Goal: Navigation & Orientation: Find specific page/section

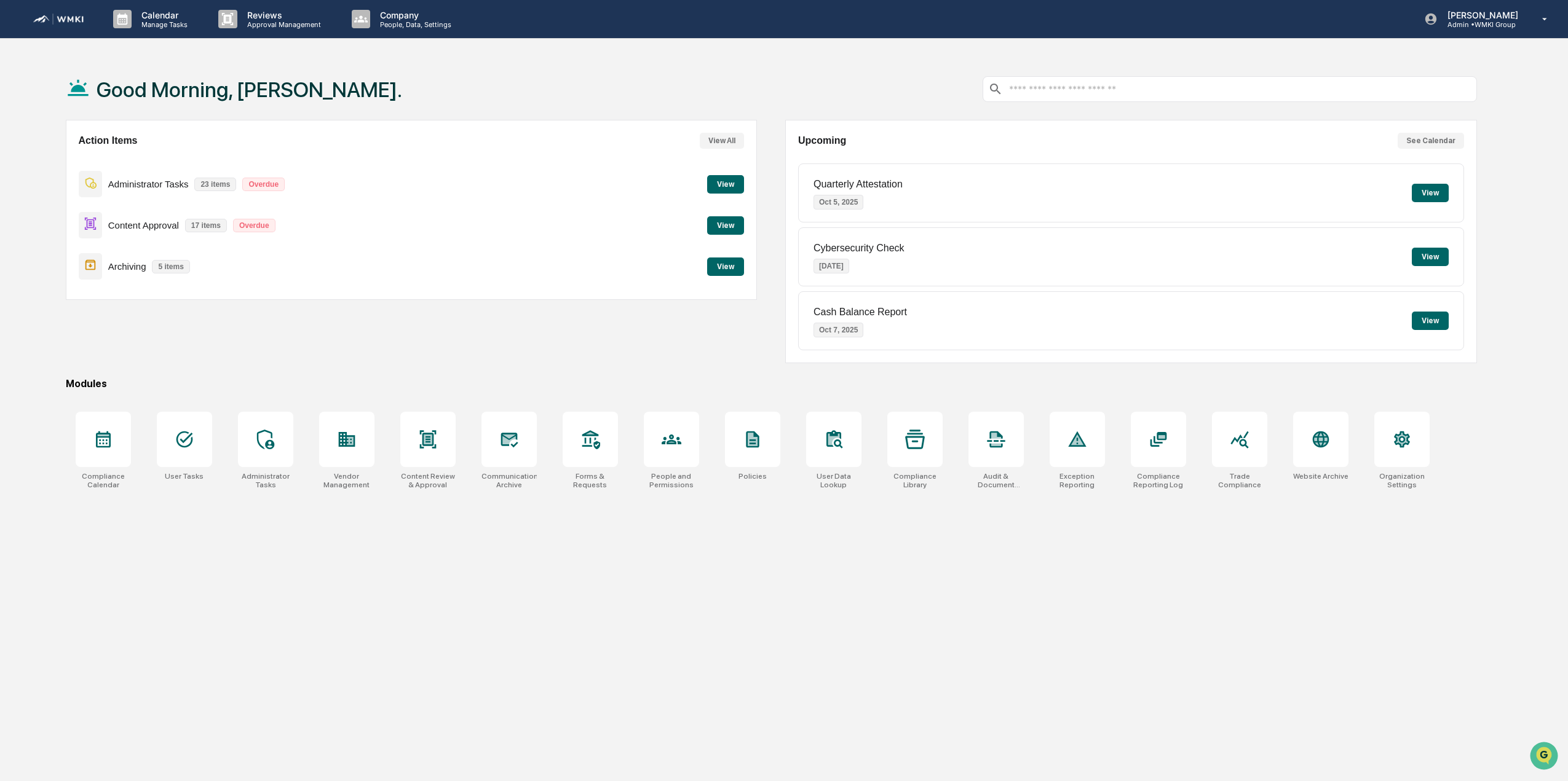
click at [1435, 191] on button "View" at bounding box center [1430, 193] width 37 height 18
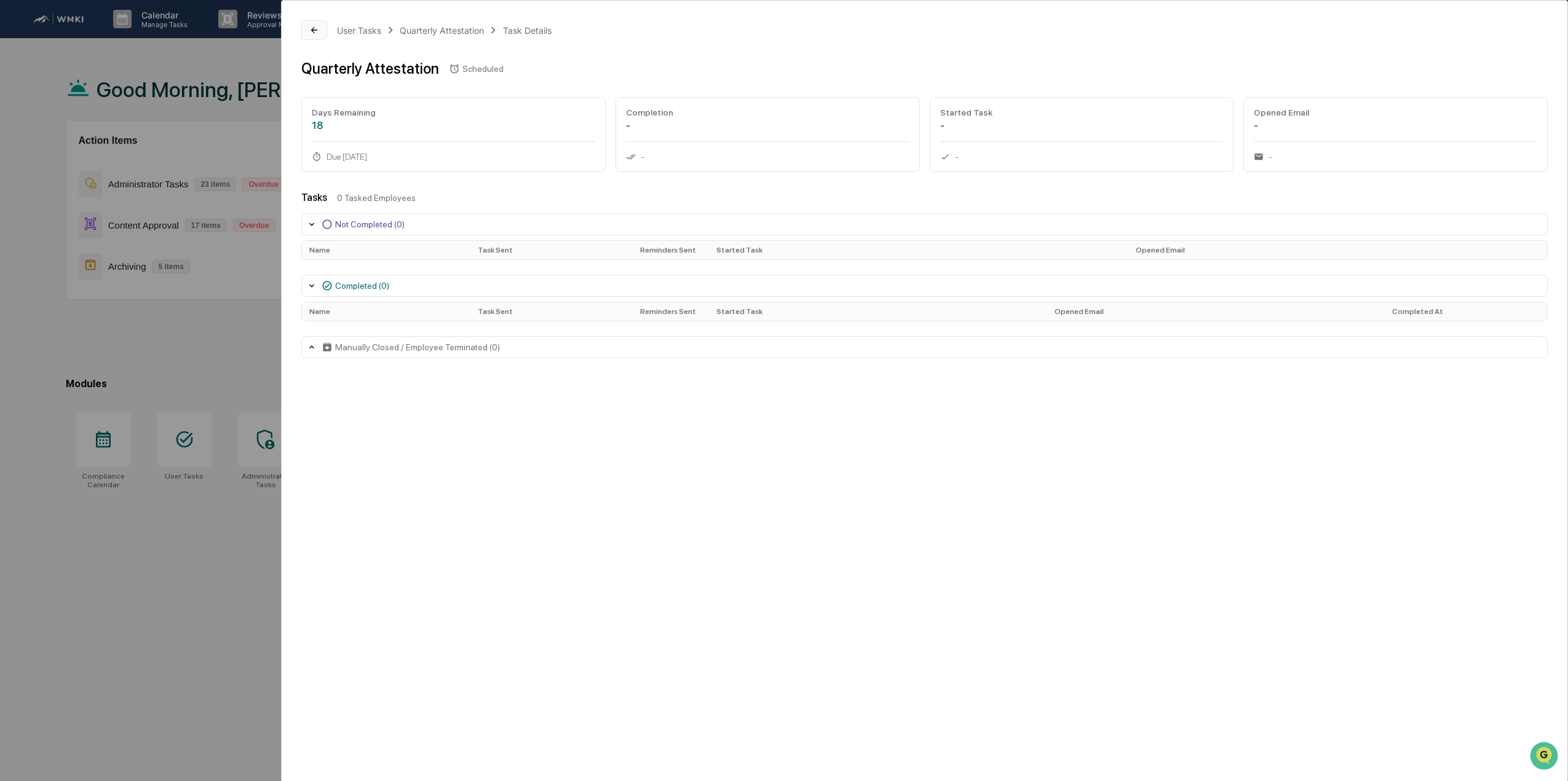
click at [318, 31] on icon at bounding box center [314, 30] width 10 height 10
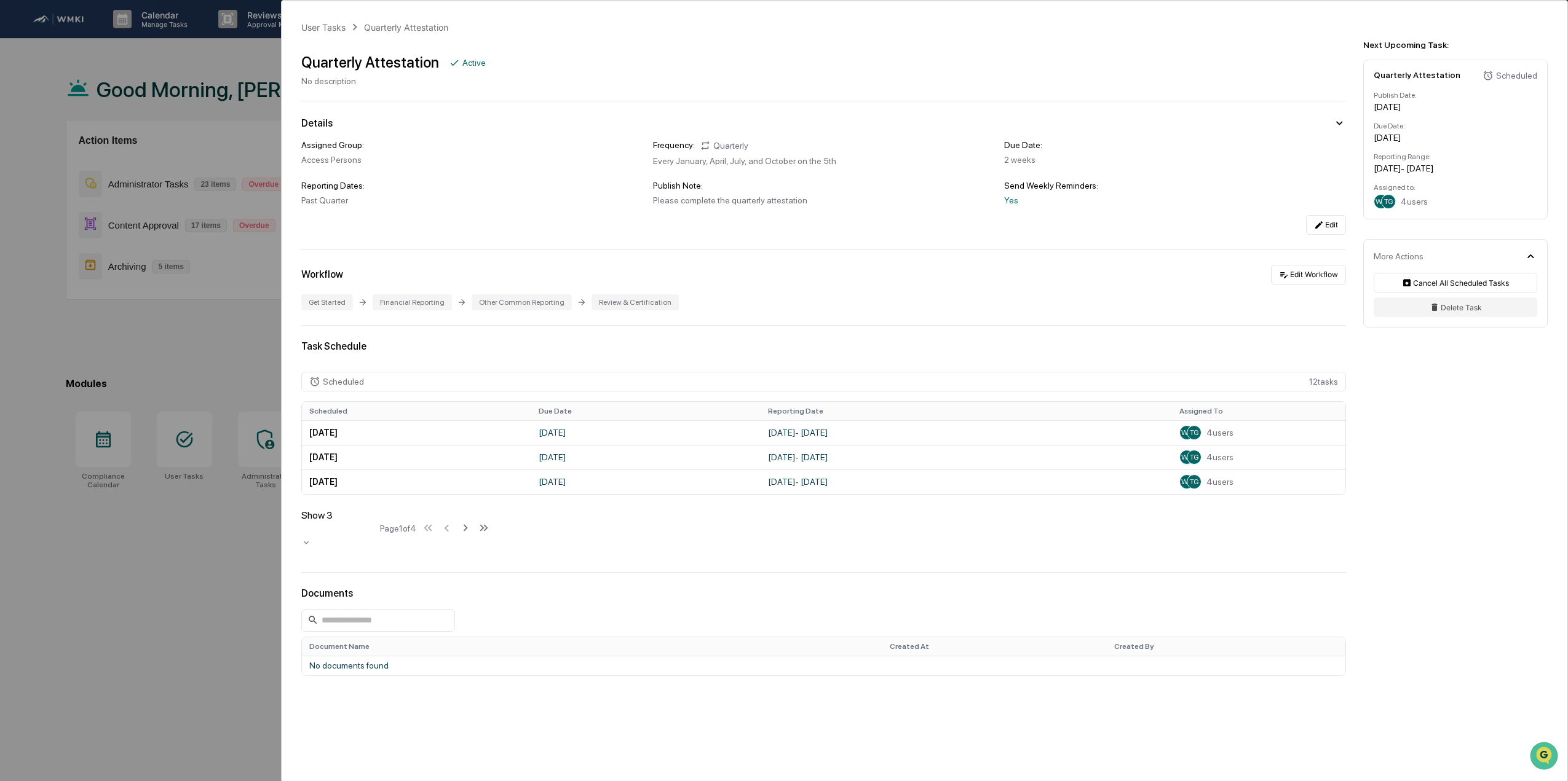
click at [22, 128] on div "User Tasks Quarterly Attestation Quarterly Attestation Active No description De…" at bounding box center [784, 390] width 1568 height 781
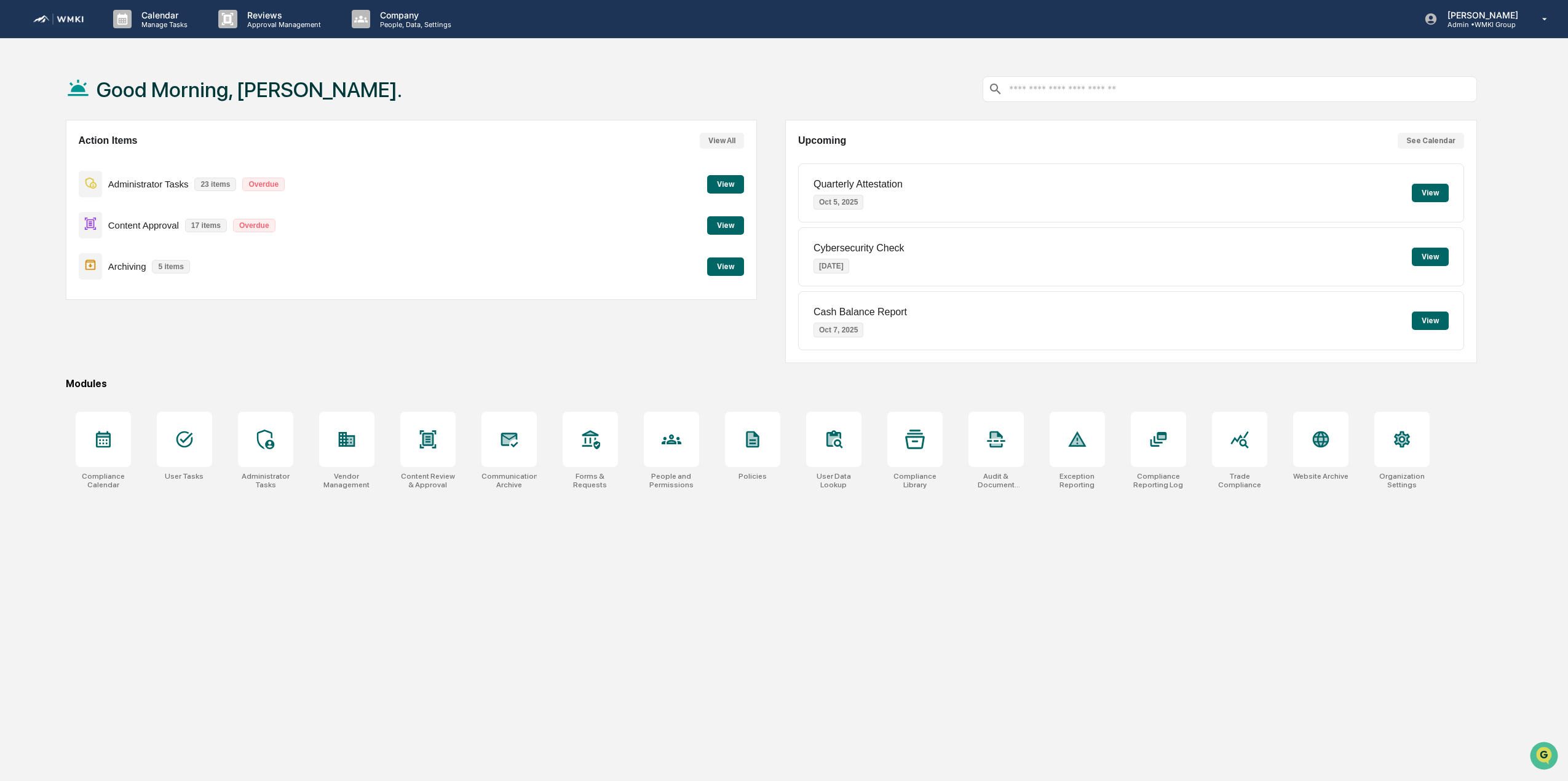
click at [738, 228] on button "View" at bounding box center [725, 225] width 37 height 18
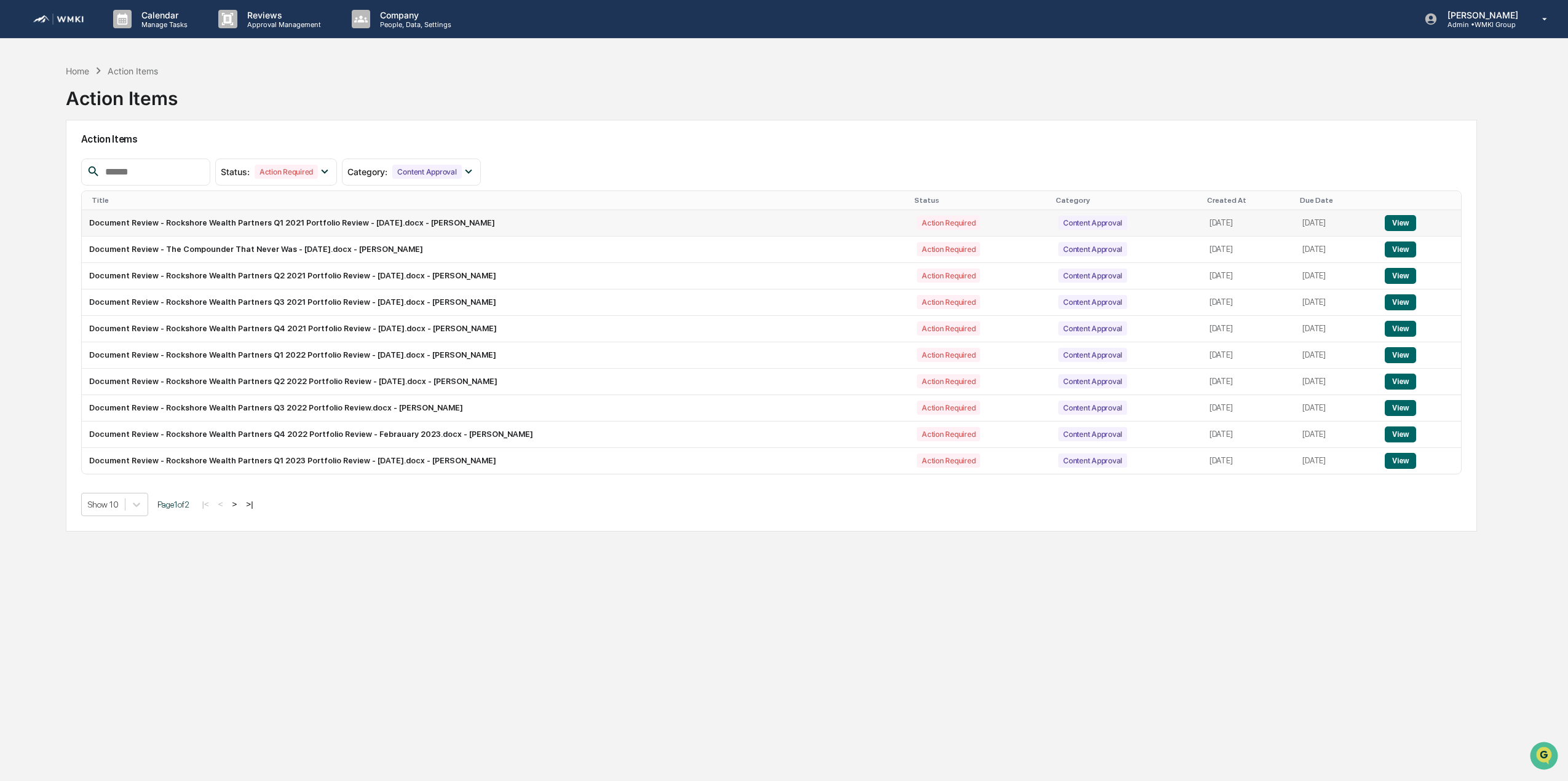
click at [1399, 226] on button "View" at bounding box center [1400, 222] width 32 height 16
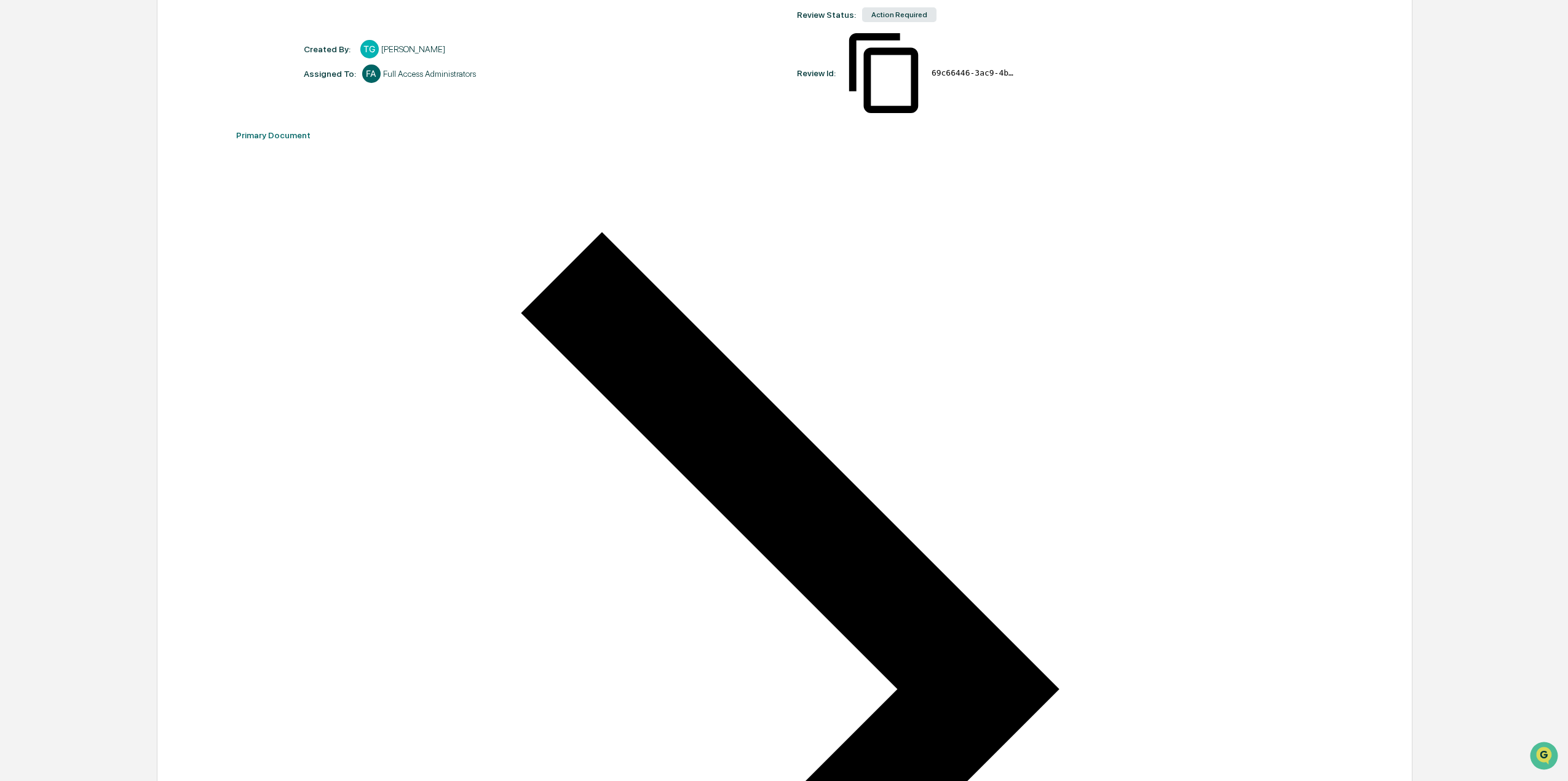
scroll to position [188, 0]
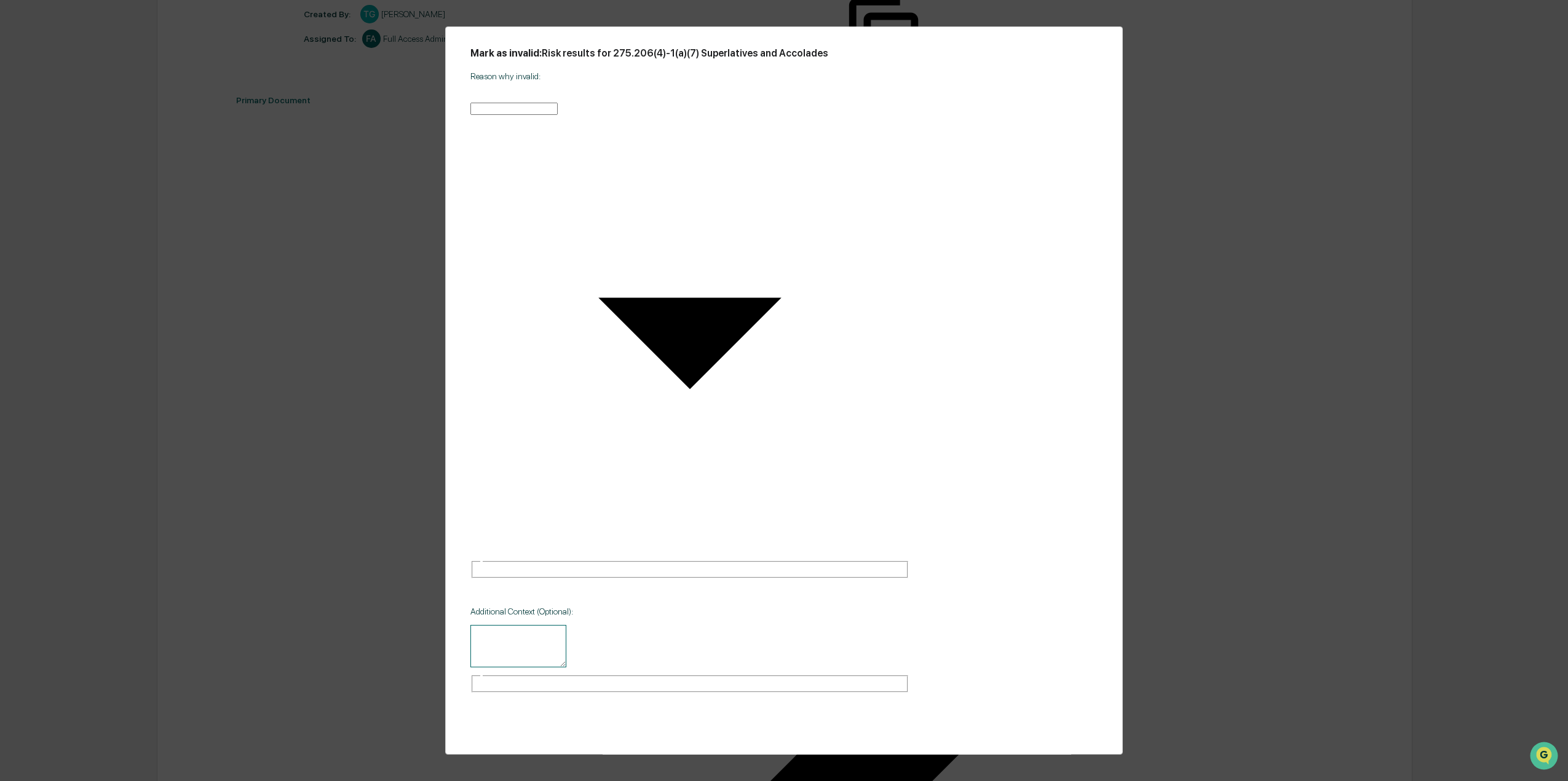
click at [925, 766] on button "CANCEL" at bounding box center [930, 776] width 91 height 21
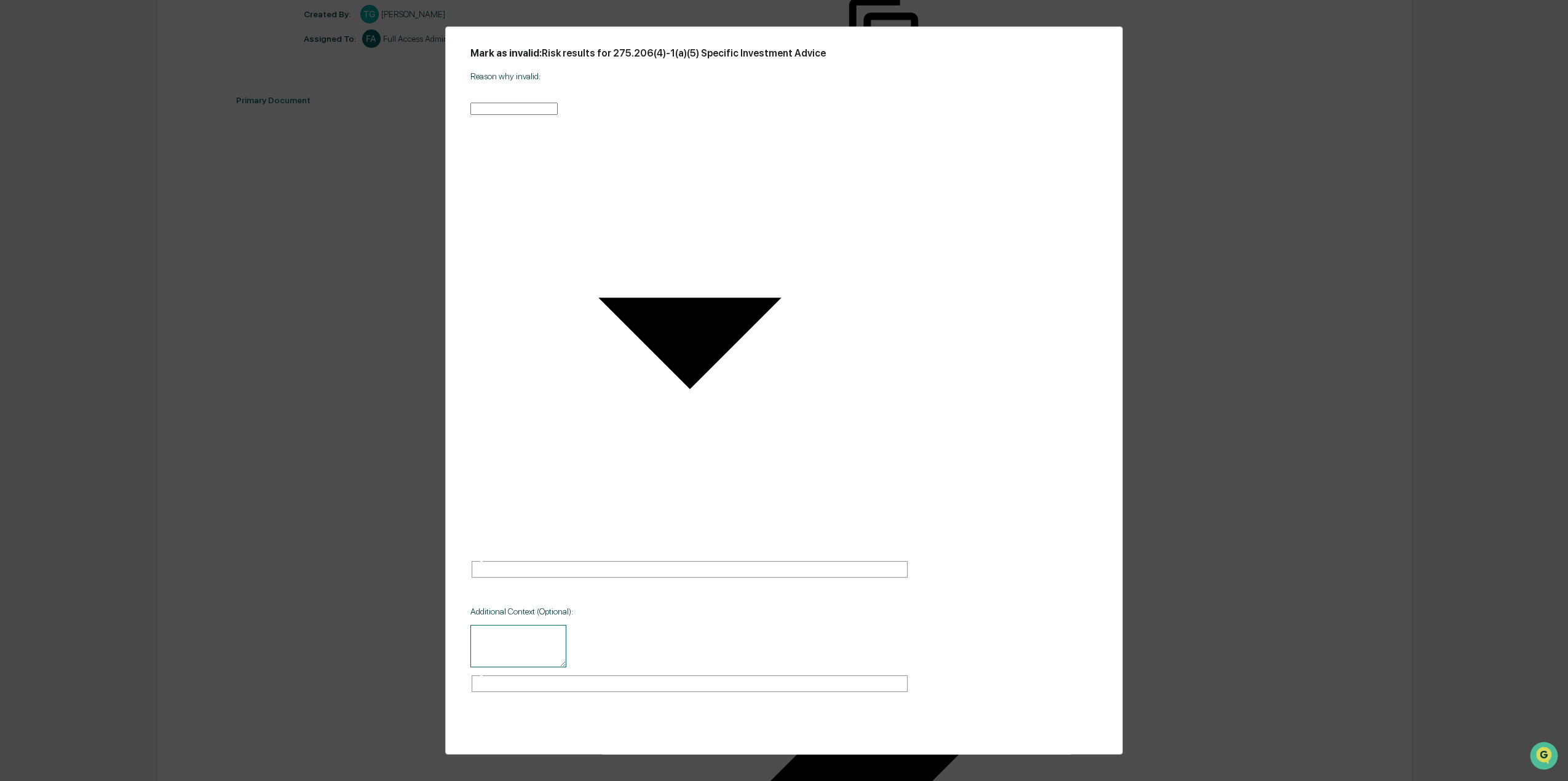
click at [940, 766] on button "CANCEL" at bounding box center [930, 776] width 91 height 21
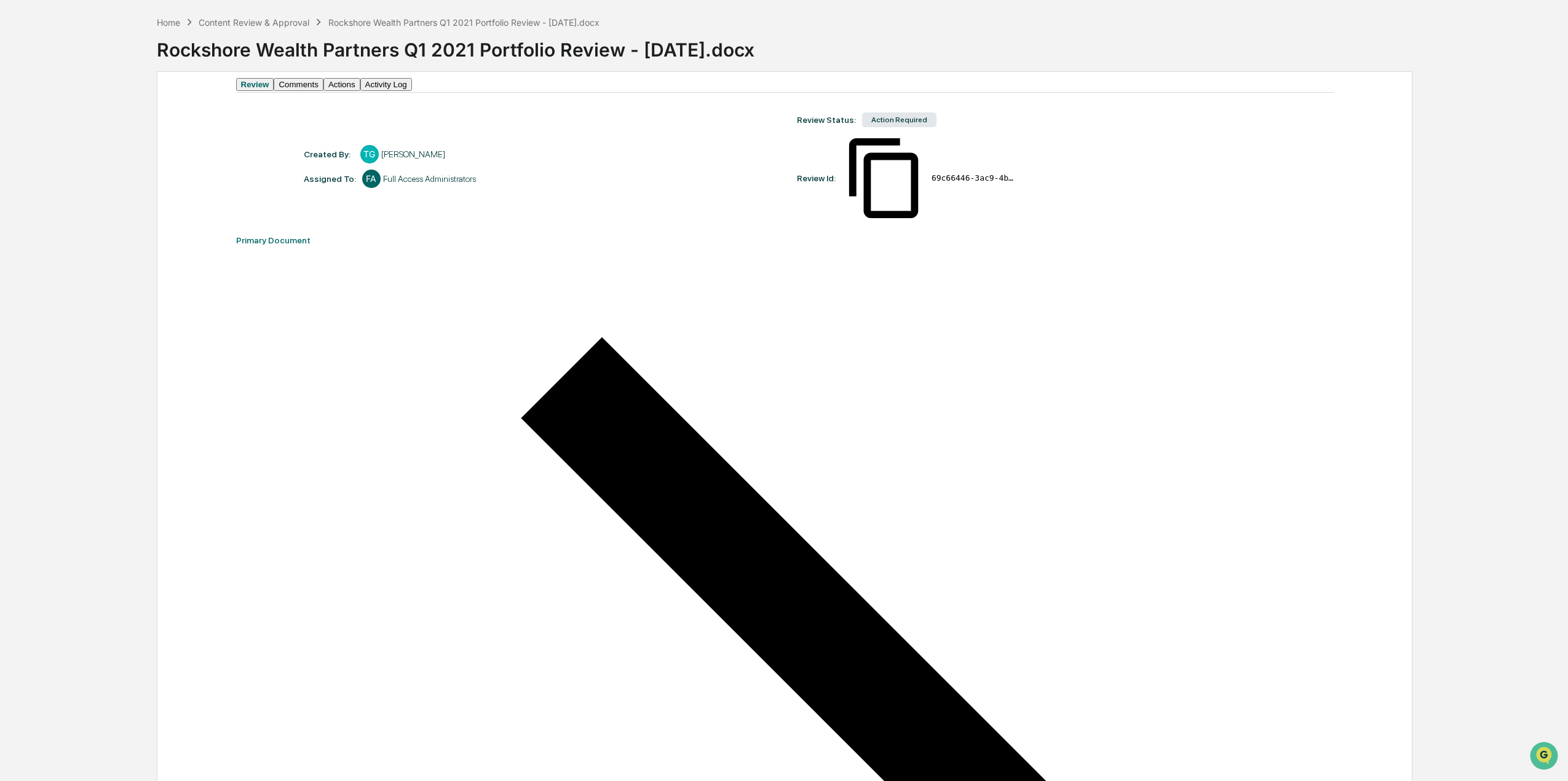
scroll to position [0, 0]
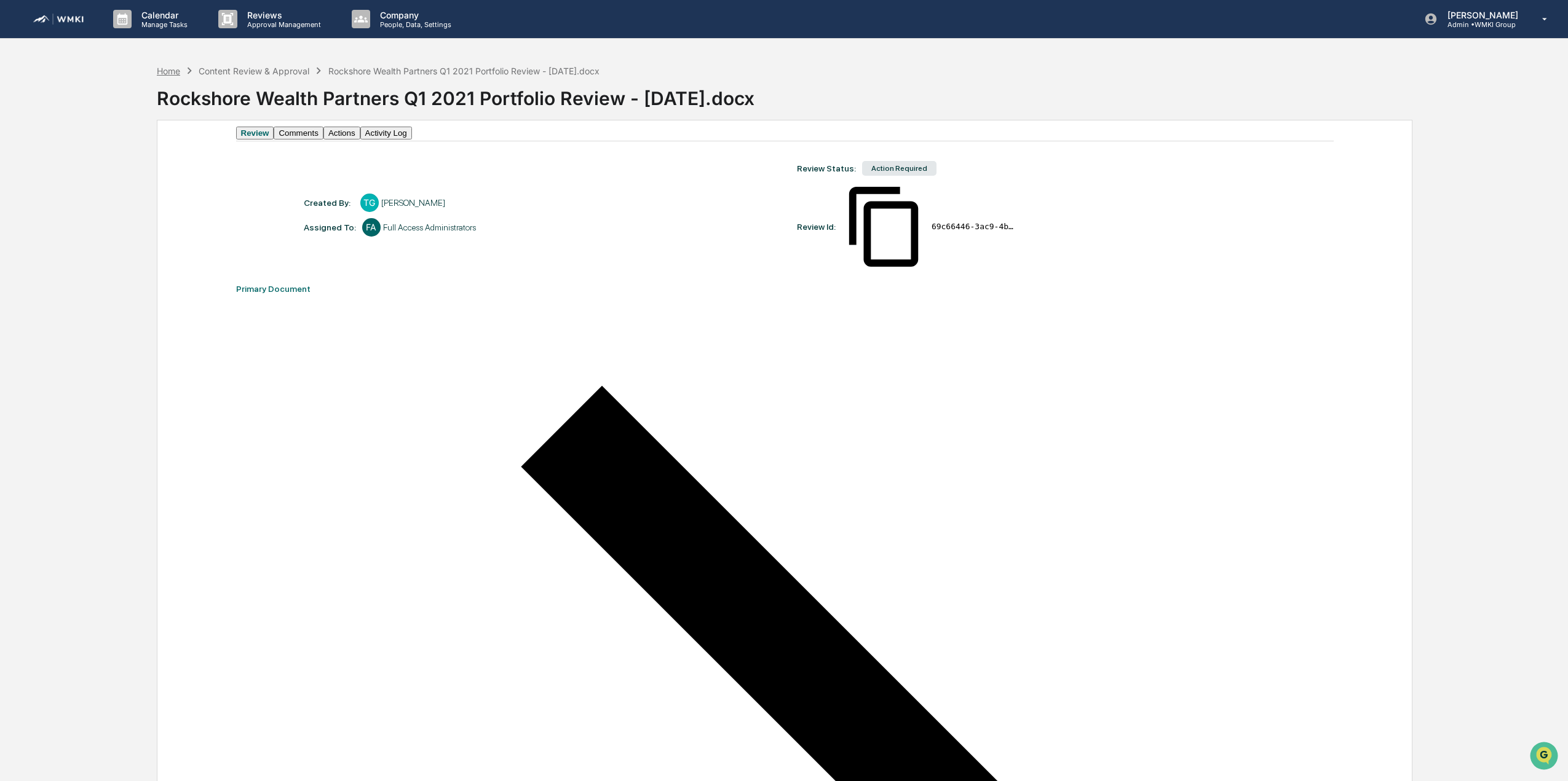
click at [170, 74] on div "Home" at bounding box center [168, 71] width 23 height 11
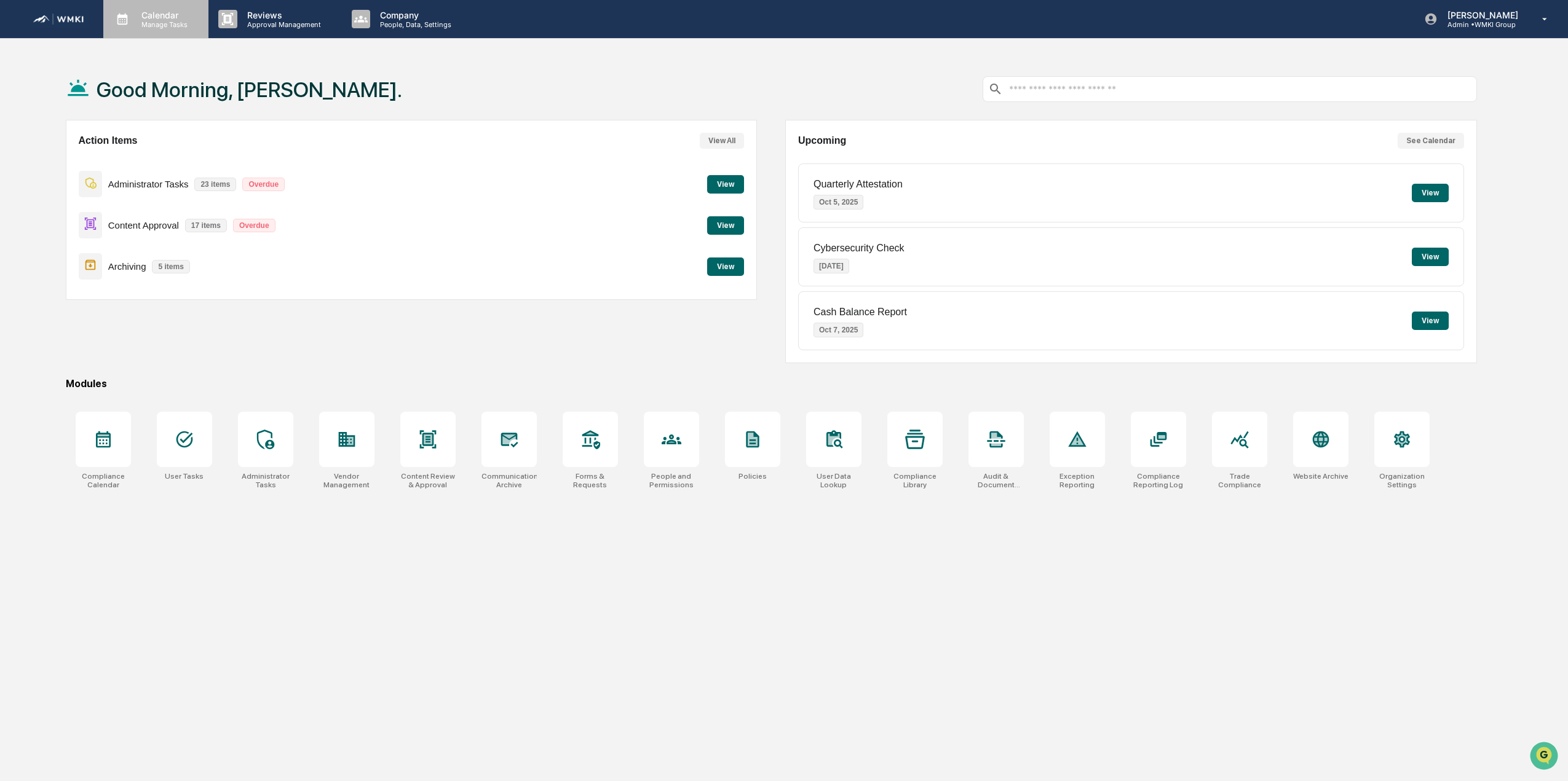
click at [142, 13] on p "Calendar" at bounding box center [163, 15] width 62 height 11
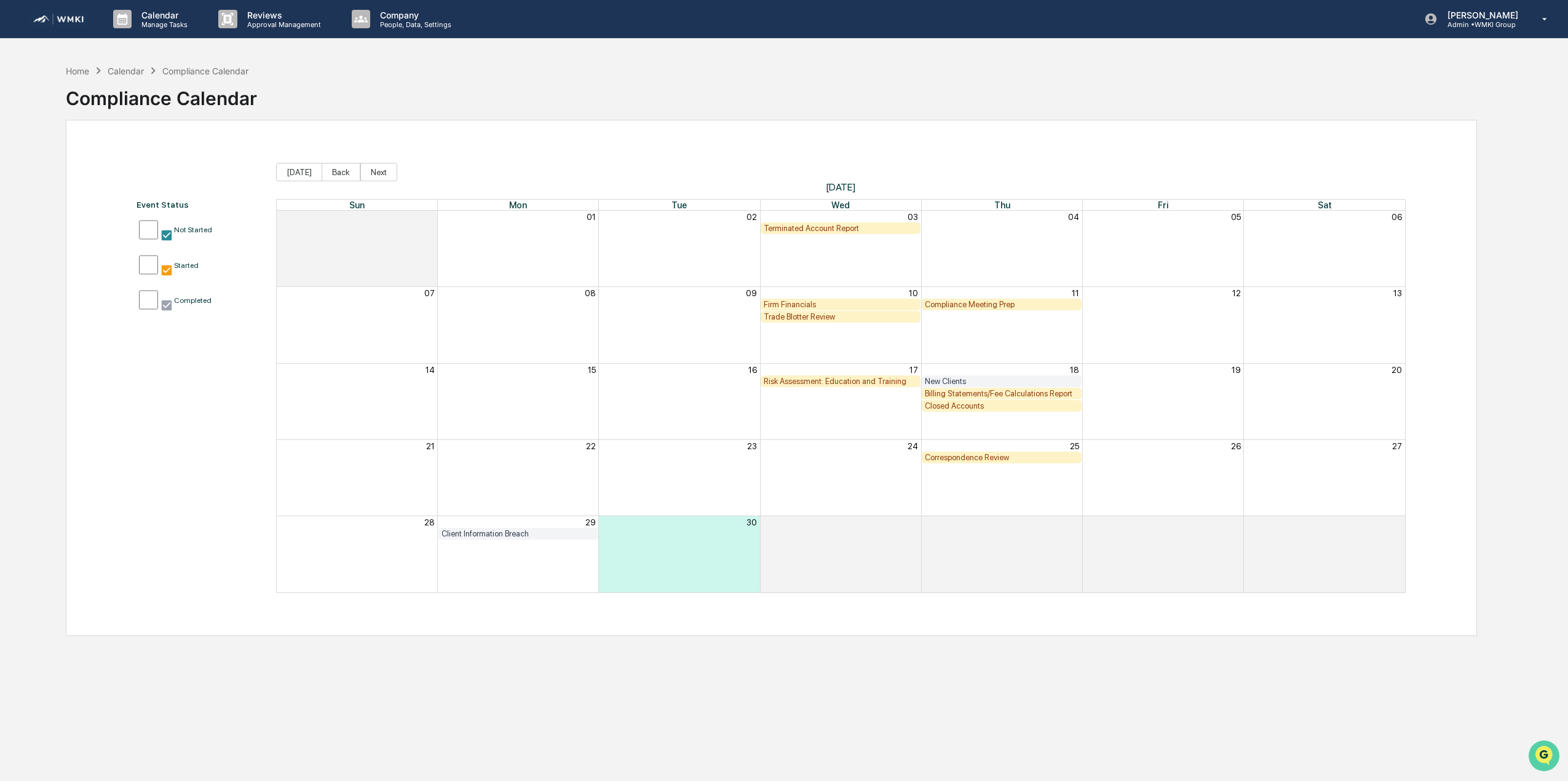
click at [1541, 757] on icon "Open customer support" at bounding box center [1543, 771] width 31 height 31
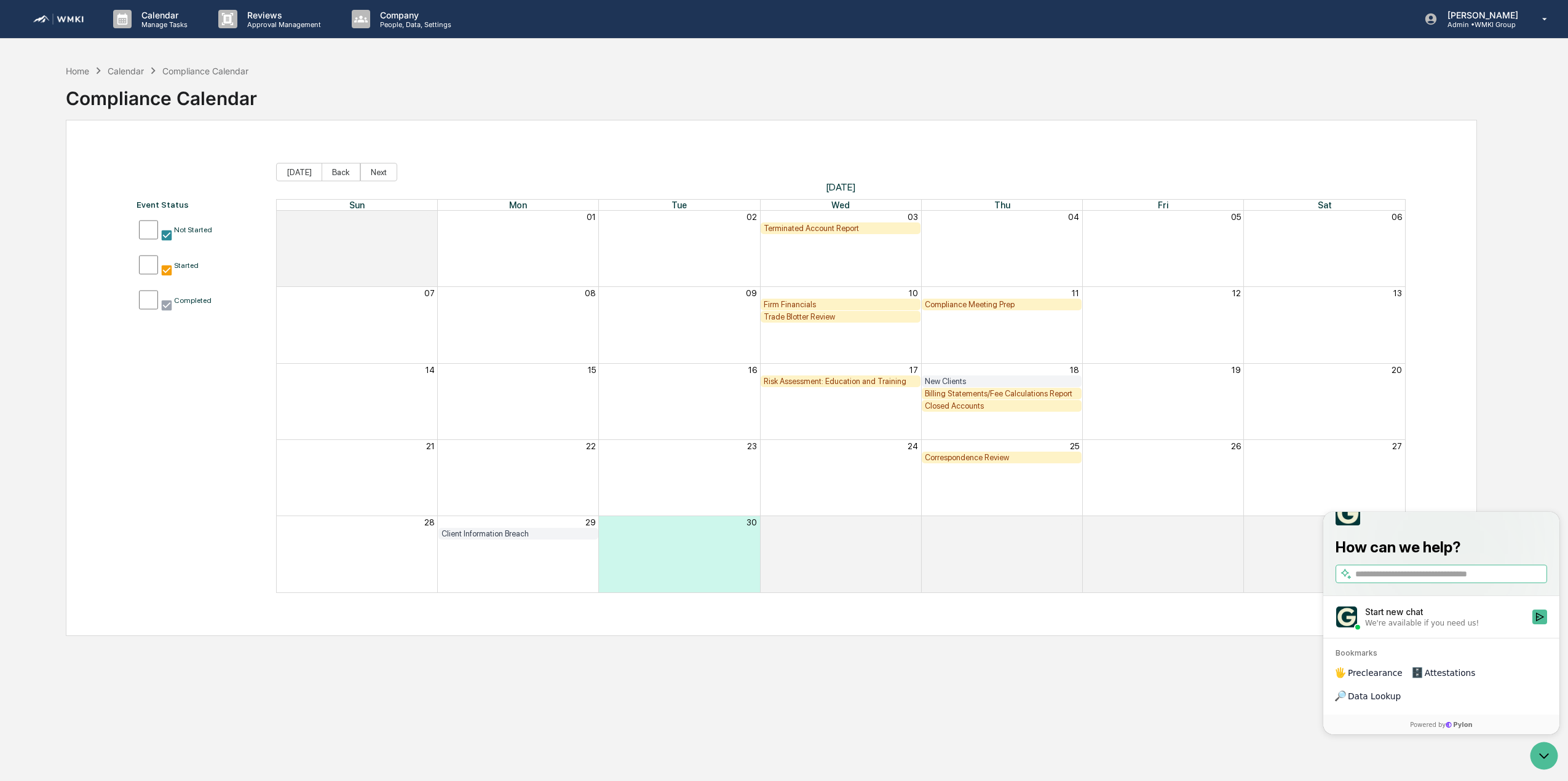
click at [1434, 581] on input "search" at bounding box center [1450, 574] width 189 height 13
type input "**********"
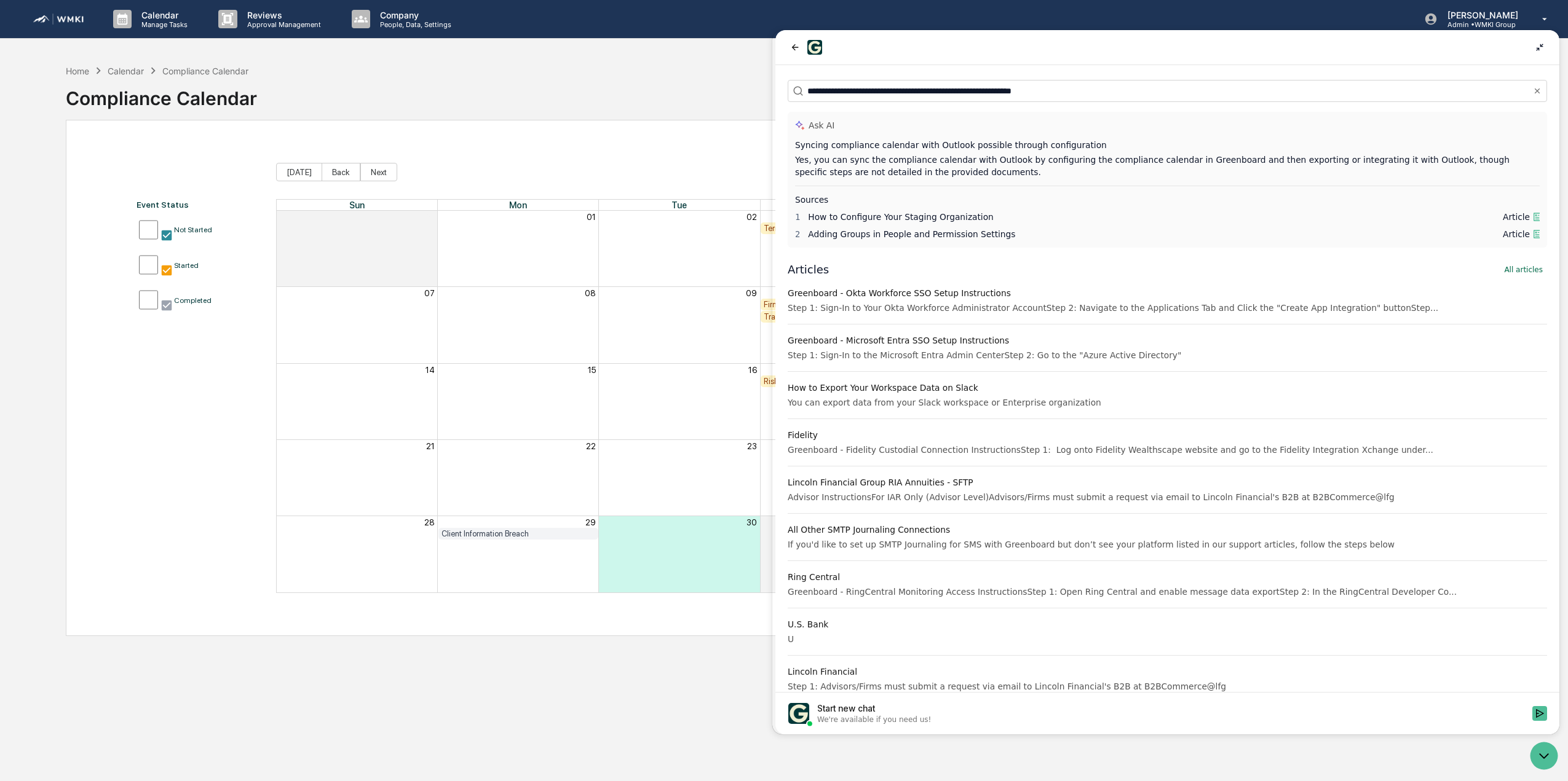
click at [547, 97] on div "Home Calendar Compliance Calendar Compliance Calendar" at bounding box center [771, 89] width 1411 height 62
click at [515, 128] on div "Event Status Not Started Started Completed [DATE] Back Next [DATE] Sun Mon Tue …" at bounding box center [771, 377] width 1411 height 516
drag, startPoint x: 2314, startPoint y: 81, endPoint x: 1542, endPoint y: 51, distance: 772.6
click at [1542, 51] on icon at bounding box center [1540, 47] width 10 height 10
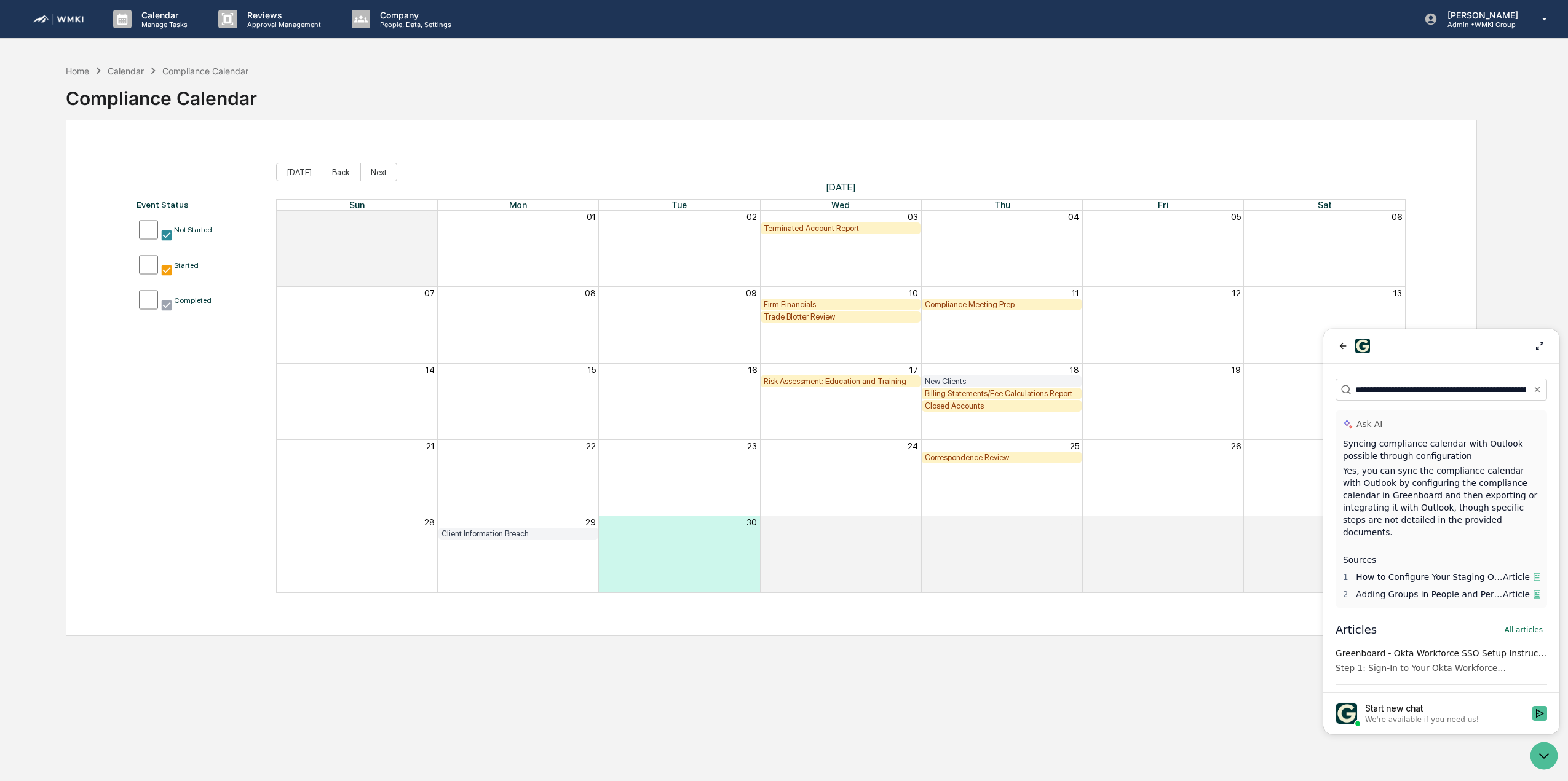
scroll to position [59, 0]
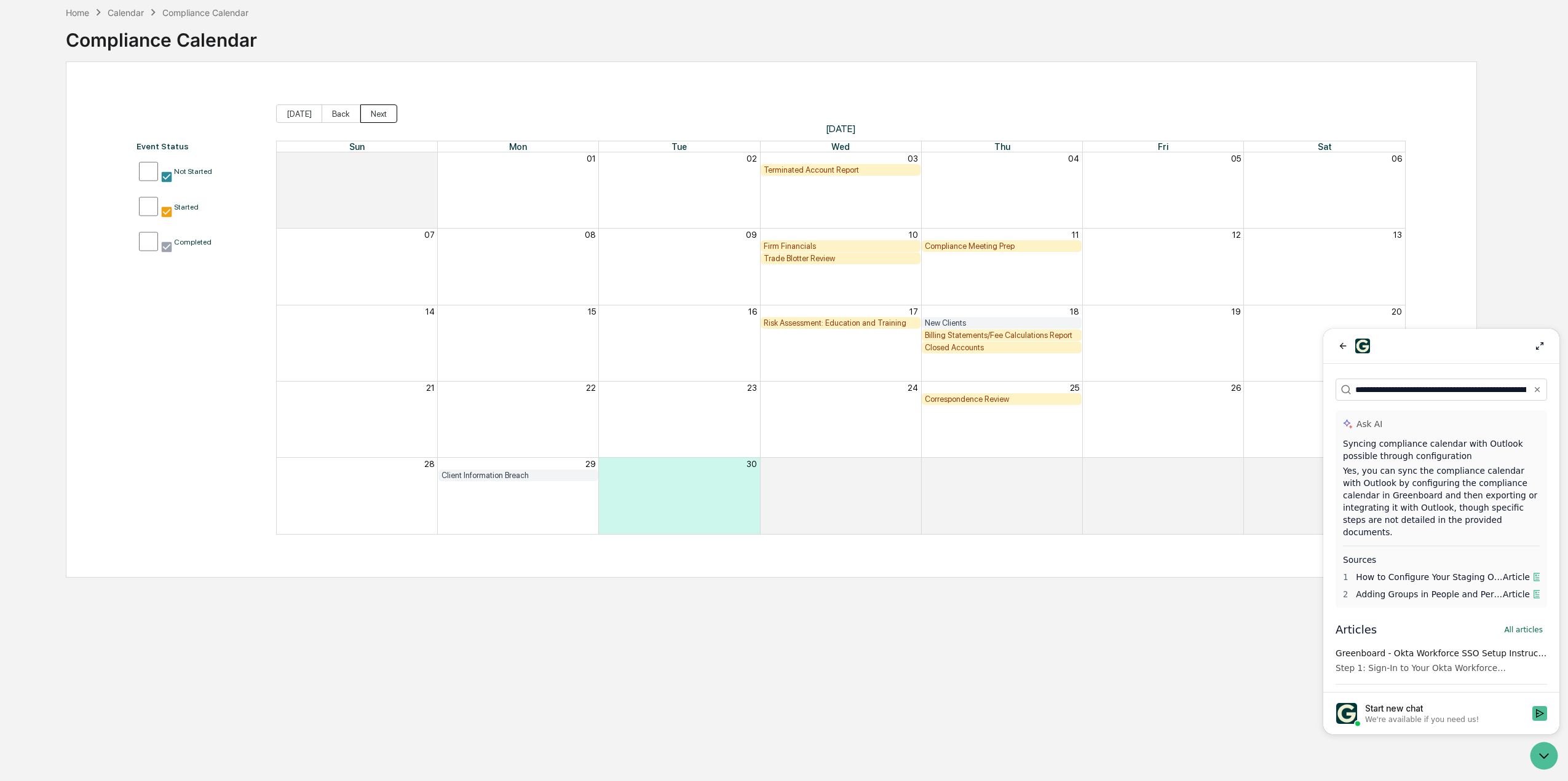
click at [382, 113] on button "Next" at bounding box center [379, 113] width 37 height 18
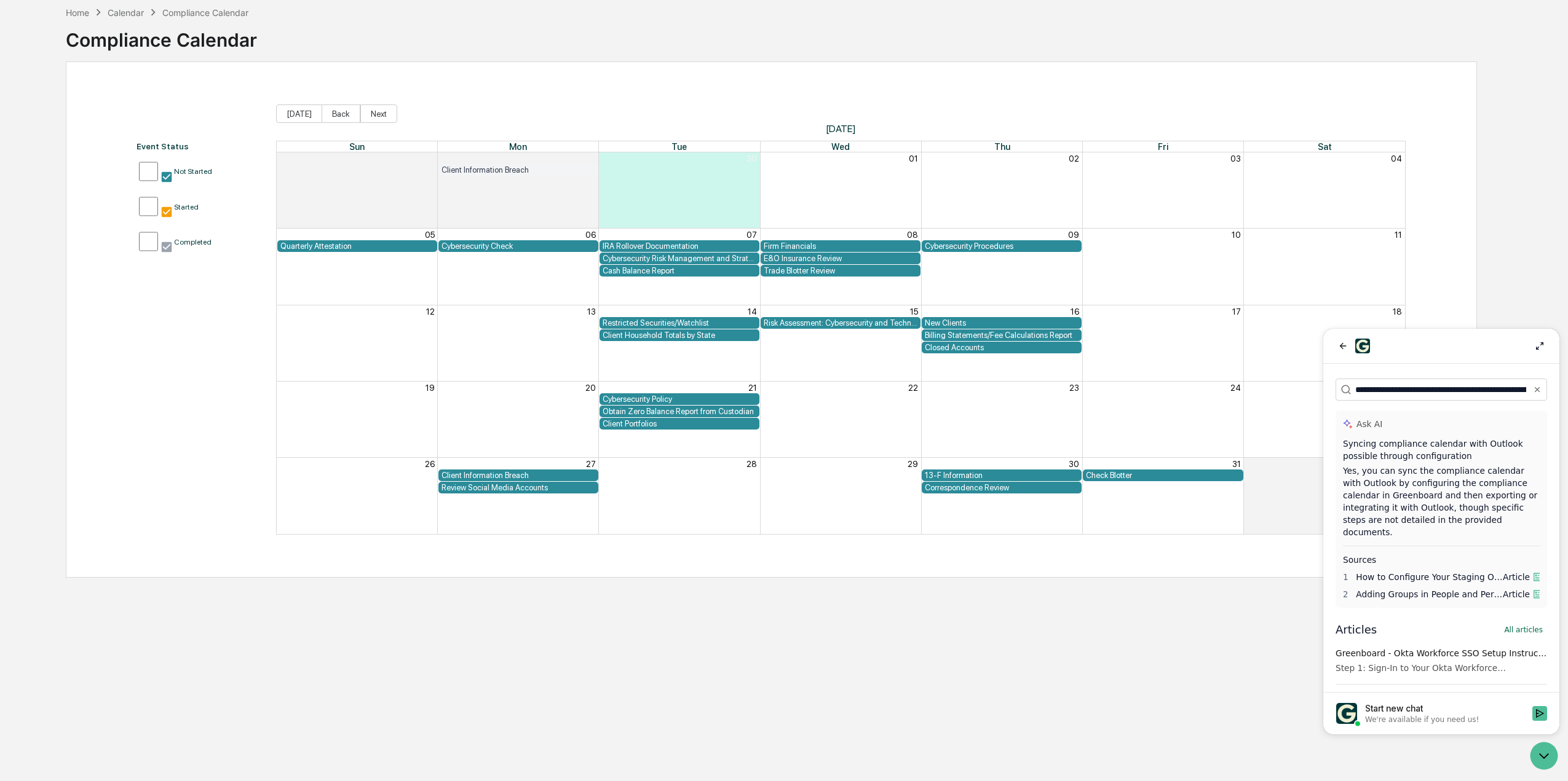
click at [473, 246] on div "Cybersecurity Check" at bounding box center [518, 246] width 154 height 9
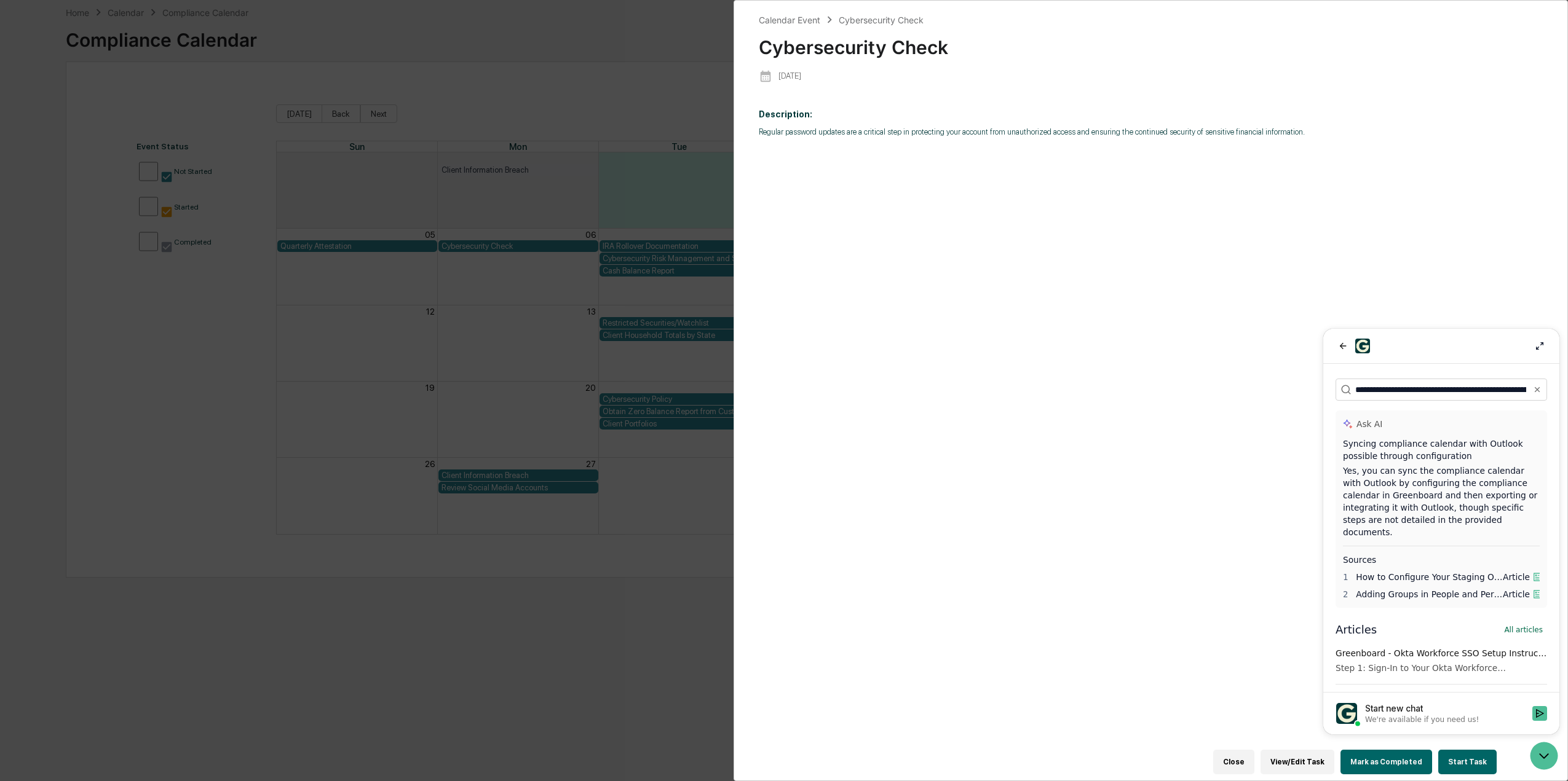
click at [606, 77] on div "Calendar Event Cybersecurity Check Cybersecurity Check [DATE] Description: Regu…" at bounding box center [784, 390] width 1568 height 781
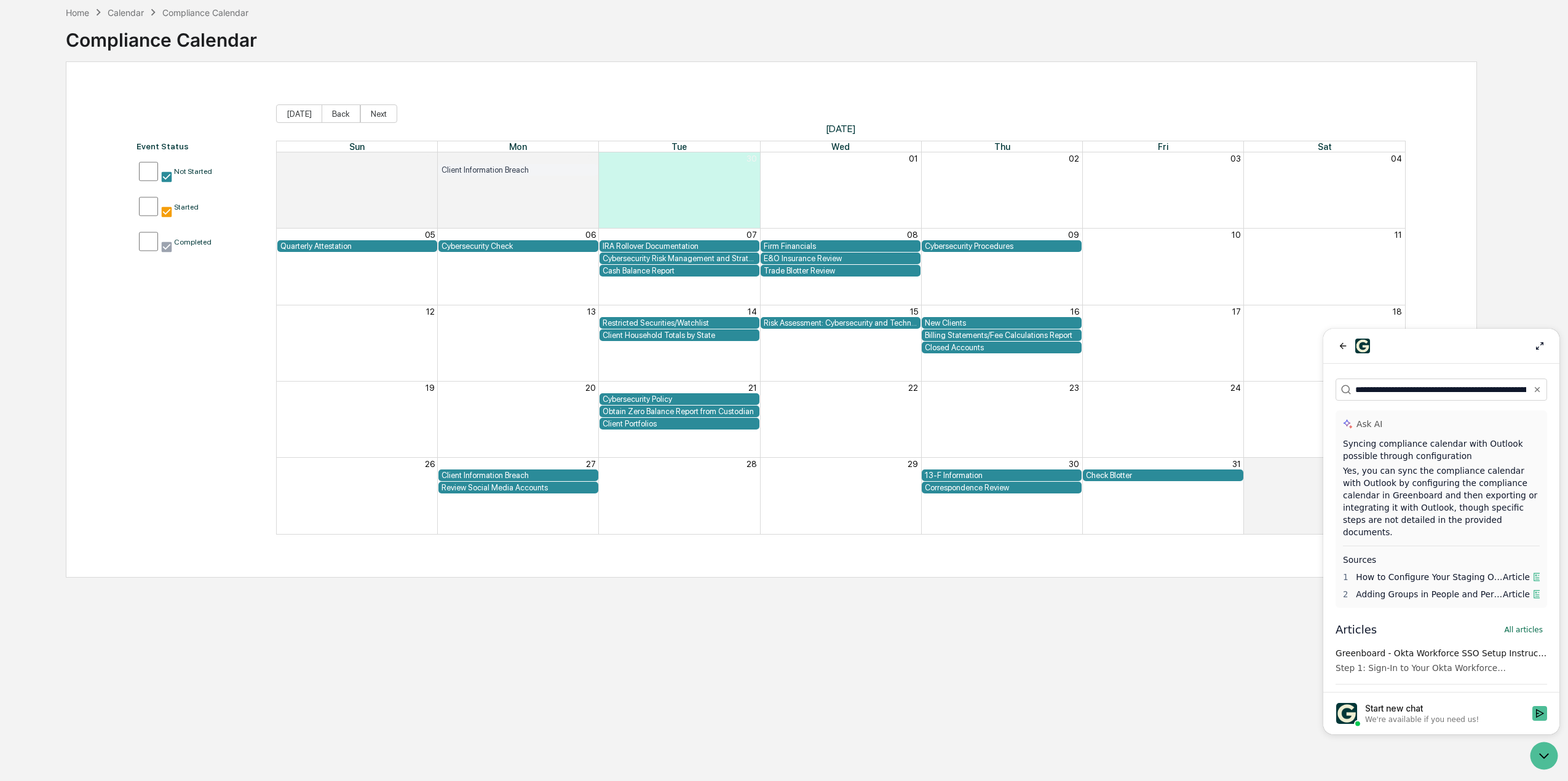
click at [998, 243] on div "Cybersecurity Procedures" at bounding box center [1001, 246] width 154 height 9
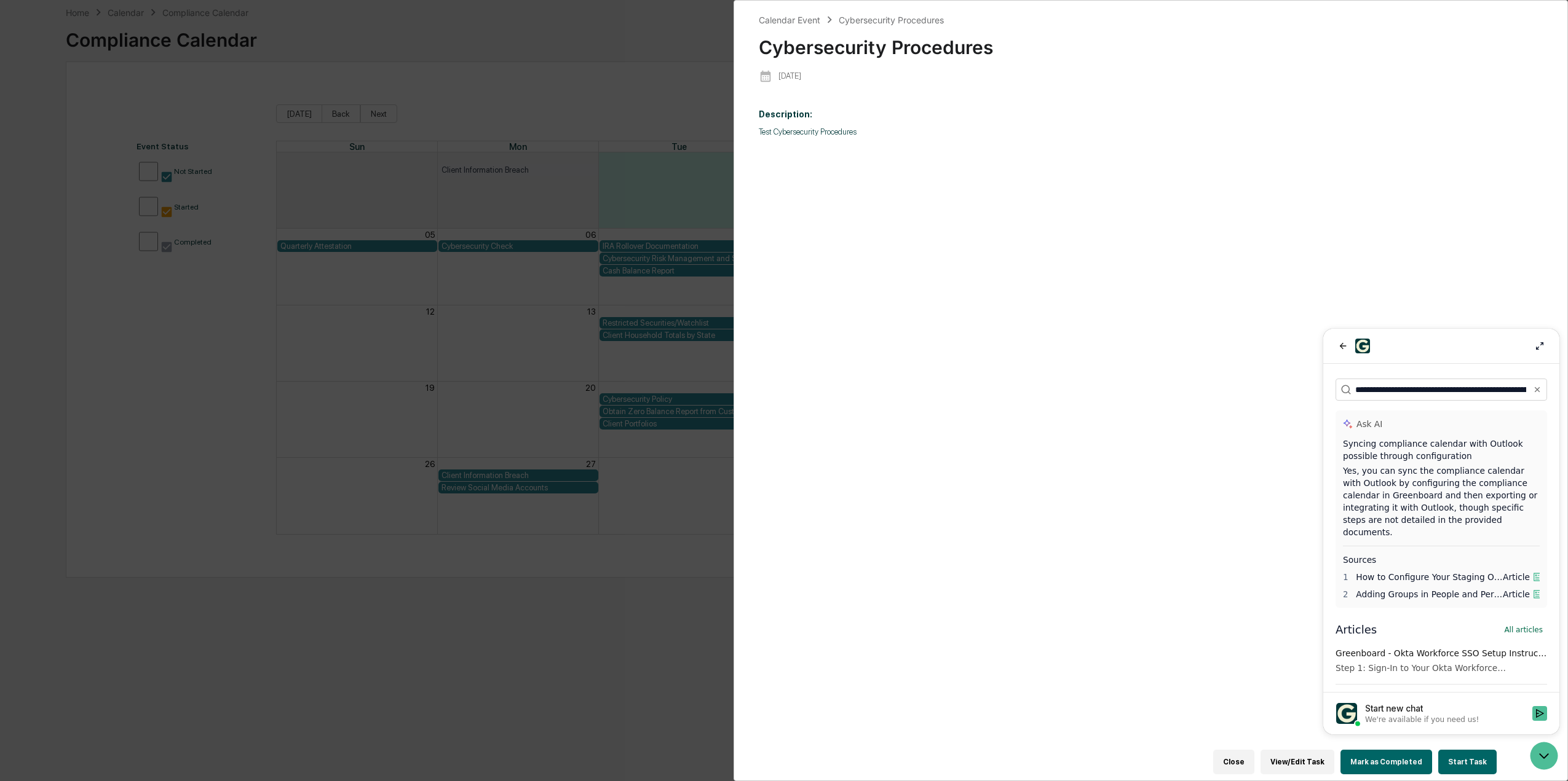
click at [543, 69] on div "Calendar Event Cybersecurity Procedures Cybersecurity Procedures [DATE] Descrip…" at bounding box center [784, 390] width 1568 height 781
